Goal: Task Accomplishment & Management: Use online tool/utility

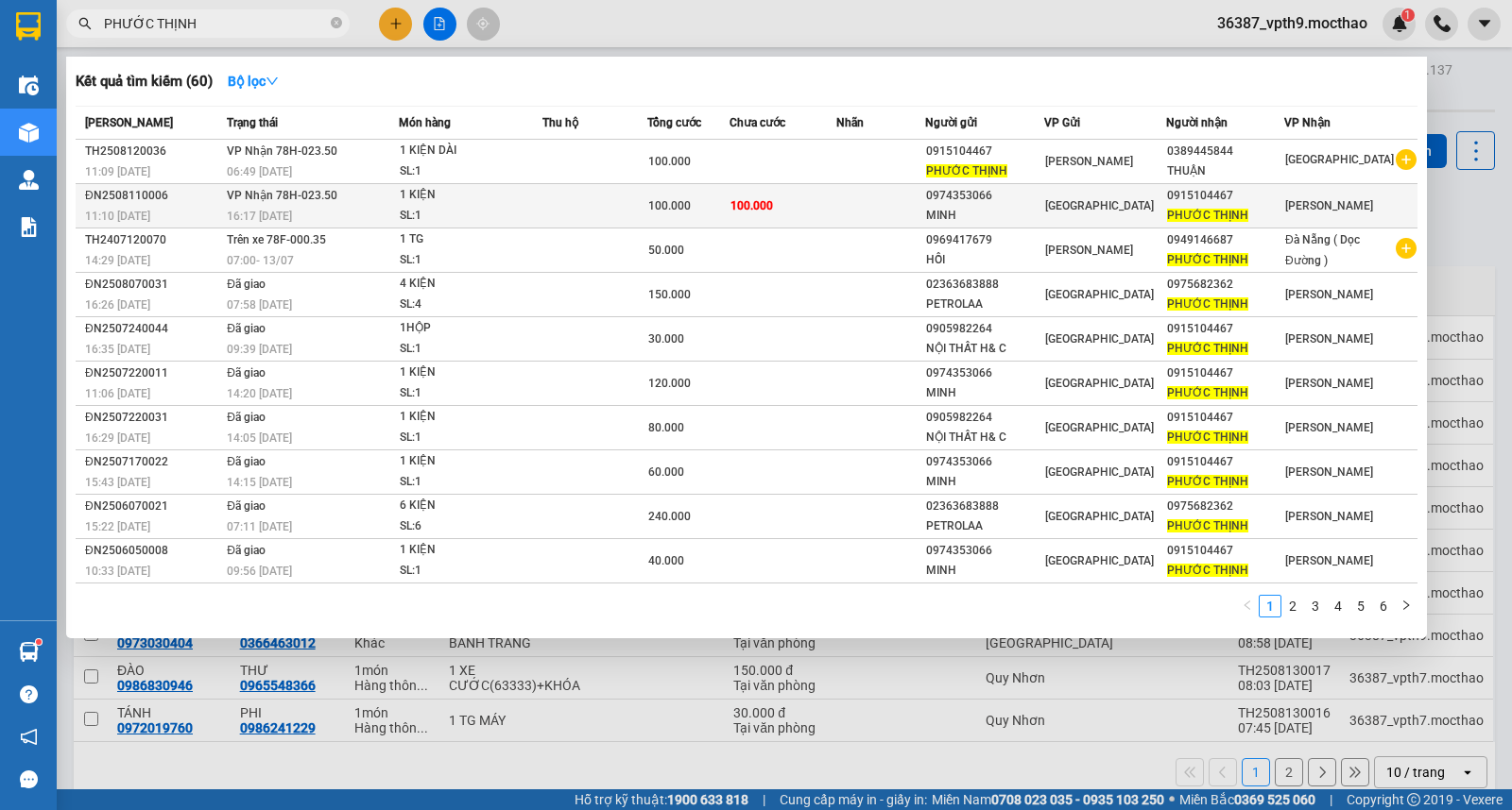
type input "PHƯỚC THỊNH"
click at [675, 200] on span "100.000" at bounding box center [669, 205] width 43 height 13
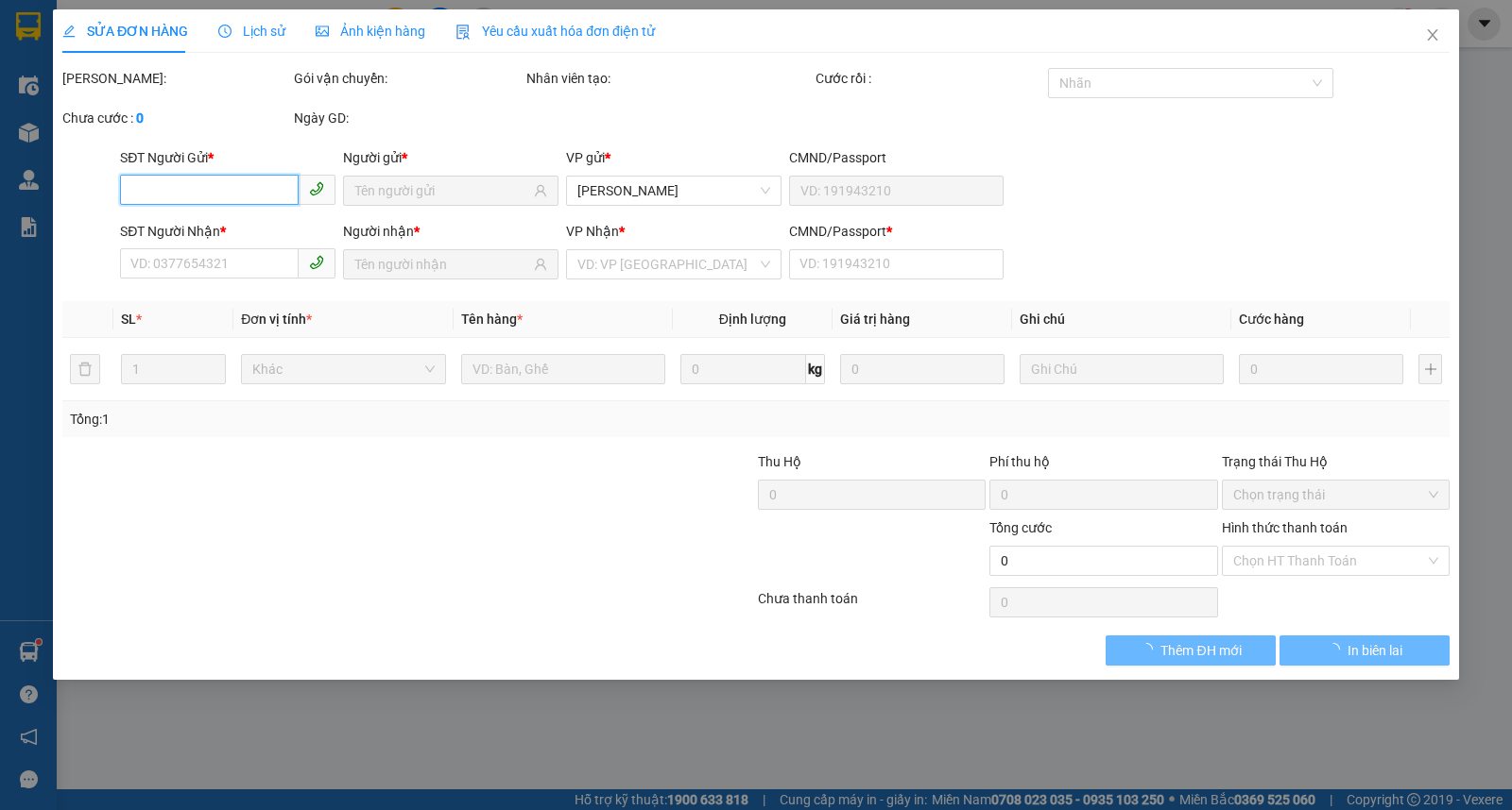
type input "0974353066"
type input "MINH"
type input "0915104467"
type input "PHƯỚC THỊNH"
type input "0"
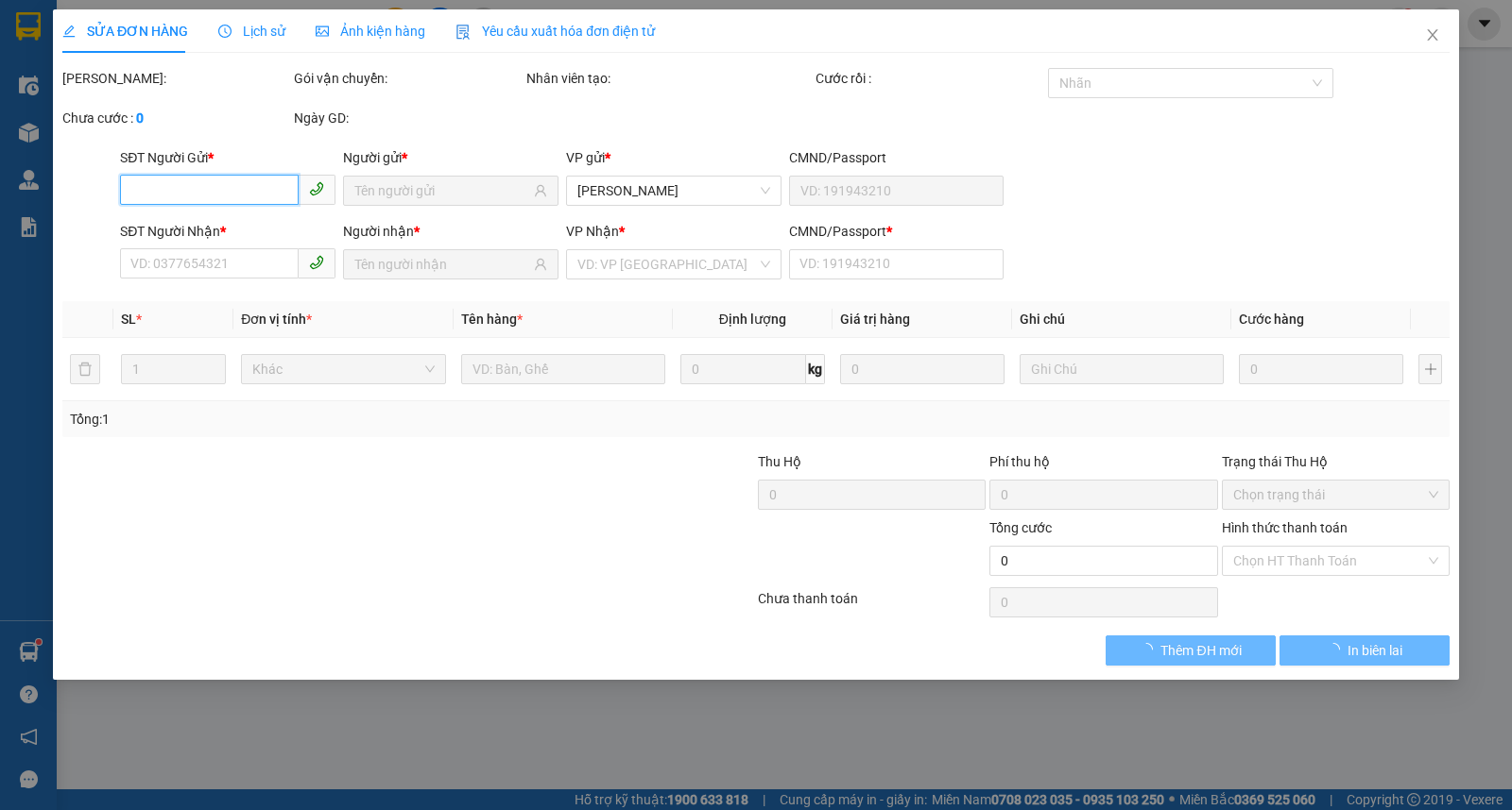
type input "100.000"
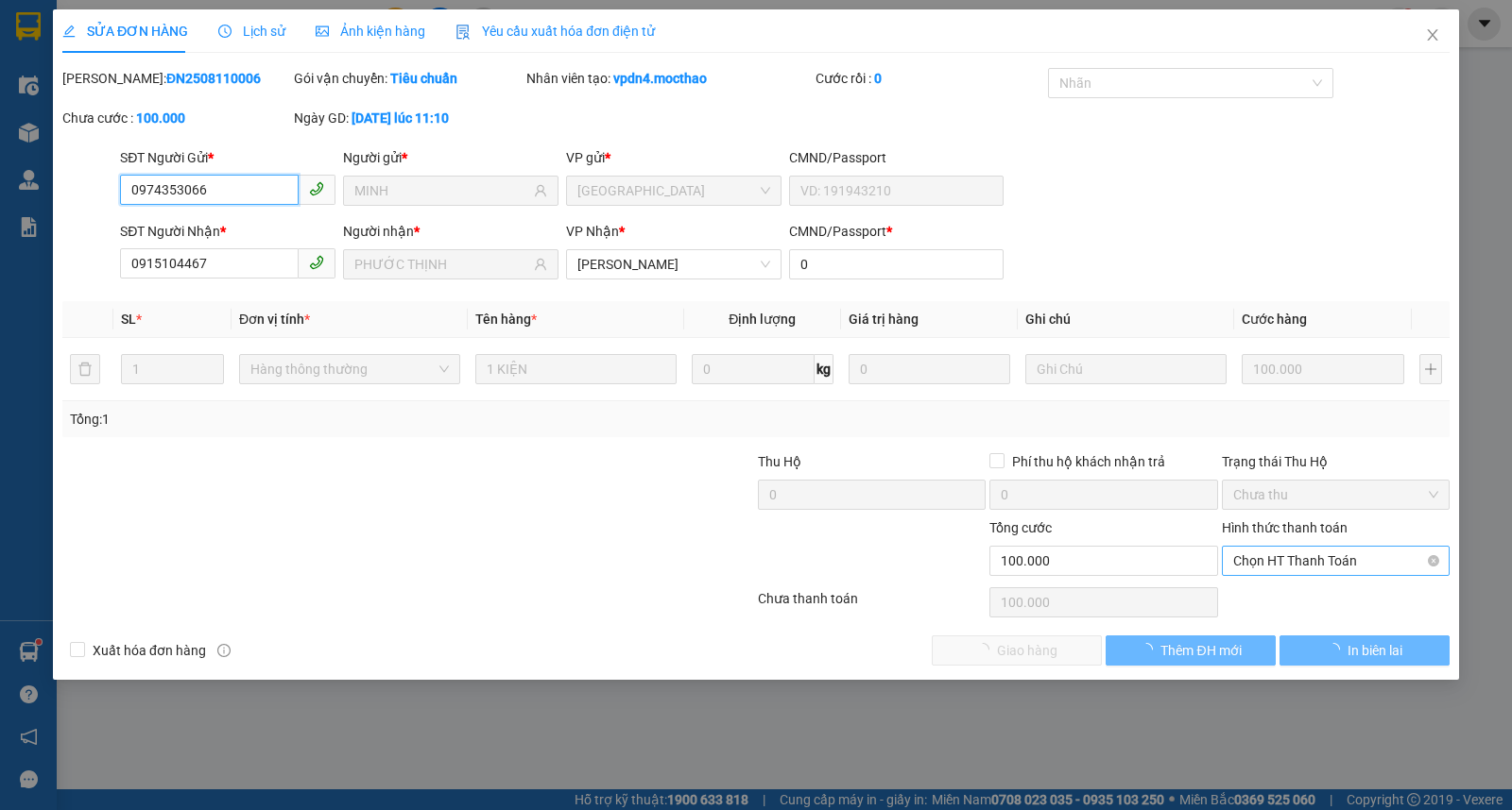
click at [1318, 562] on span "Chọn HT Thanh Toán" at bounding box center [1334, 561] width 205 height 28
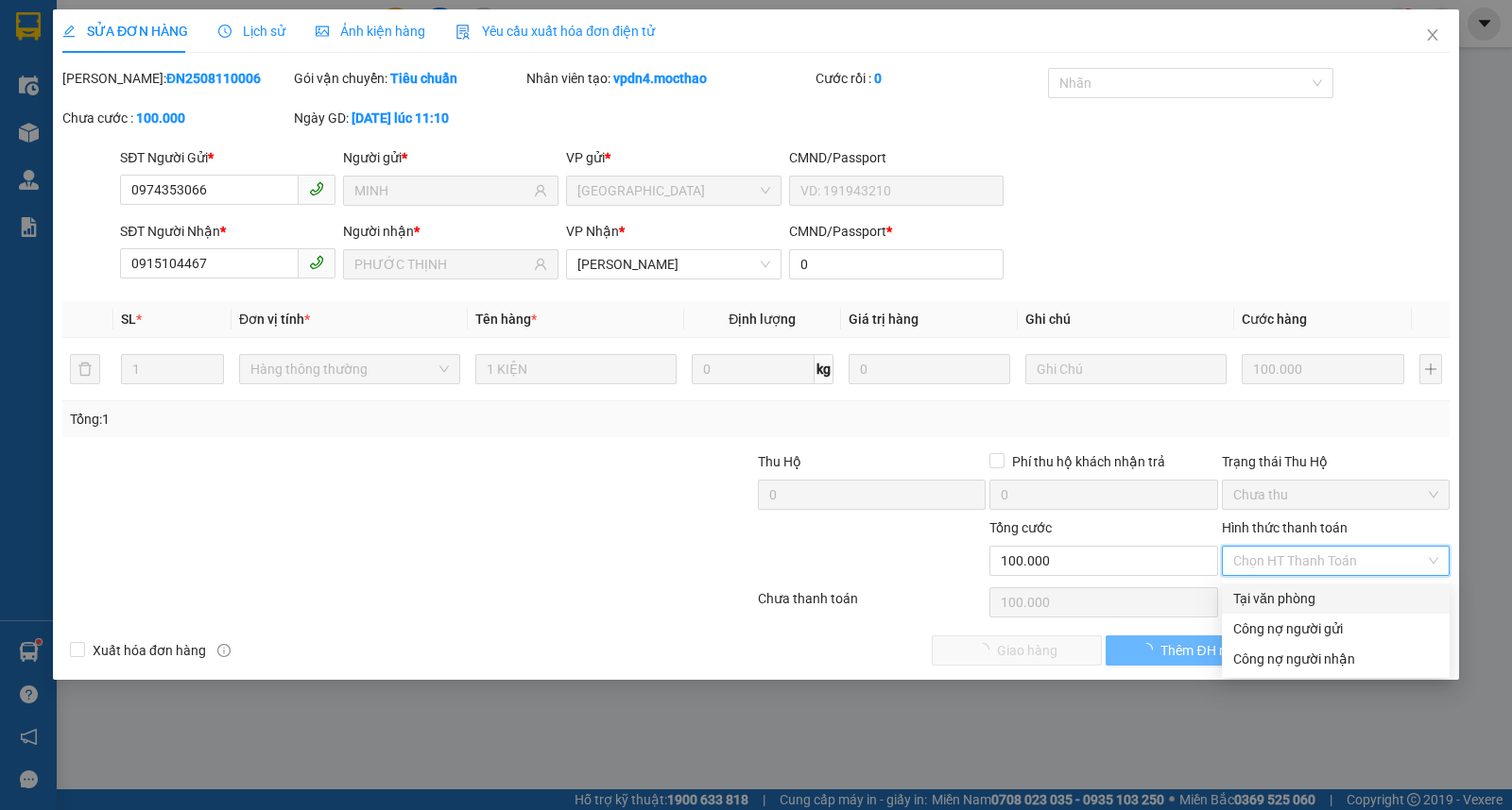
click at [1313, 605] on div "Tại văn phòng" at bounding box center [1334, 599] width 205 height 21
type input "0"
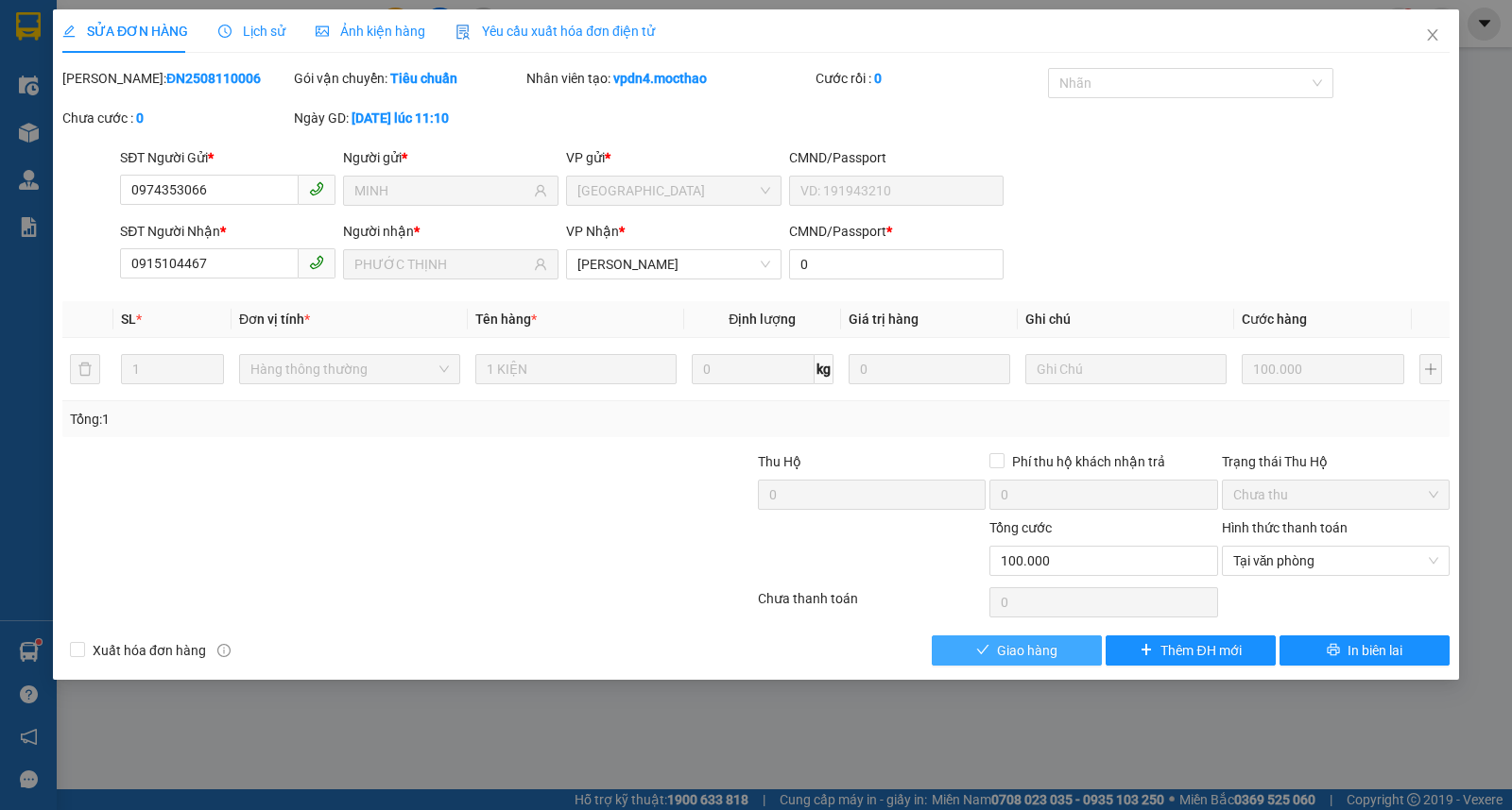
click at [1059, 643] on button "Giao hàng" at bounding box center [1016, 650] width 170 height 30
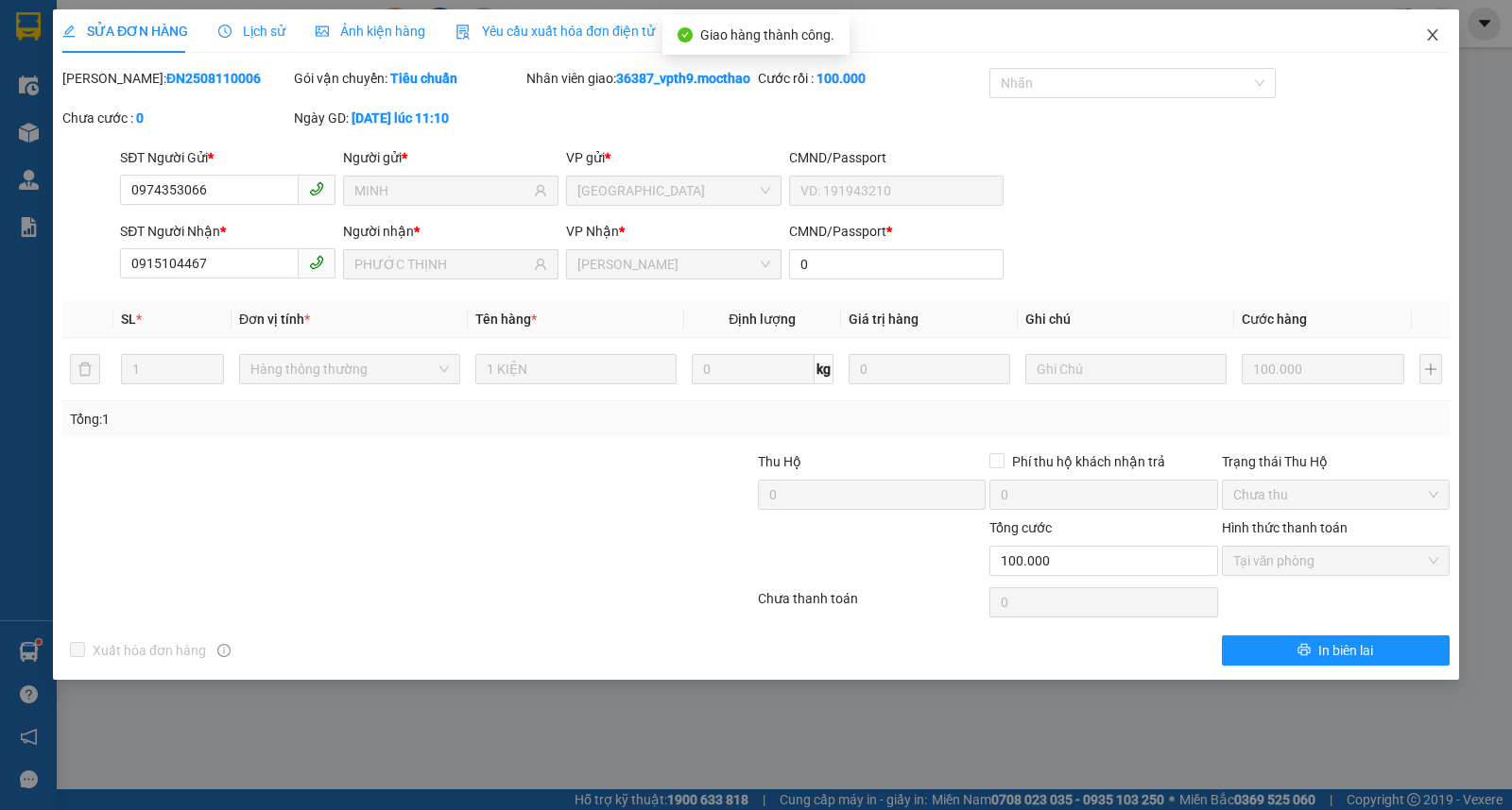
click at [1438, 33] on icon "close" at bounding box center [1432, 34] width 15 height 15
